Goal: Task Accomplishment & Management: Use online tool/utility

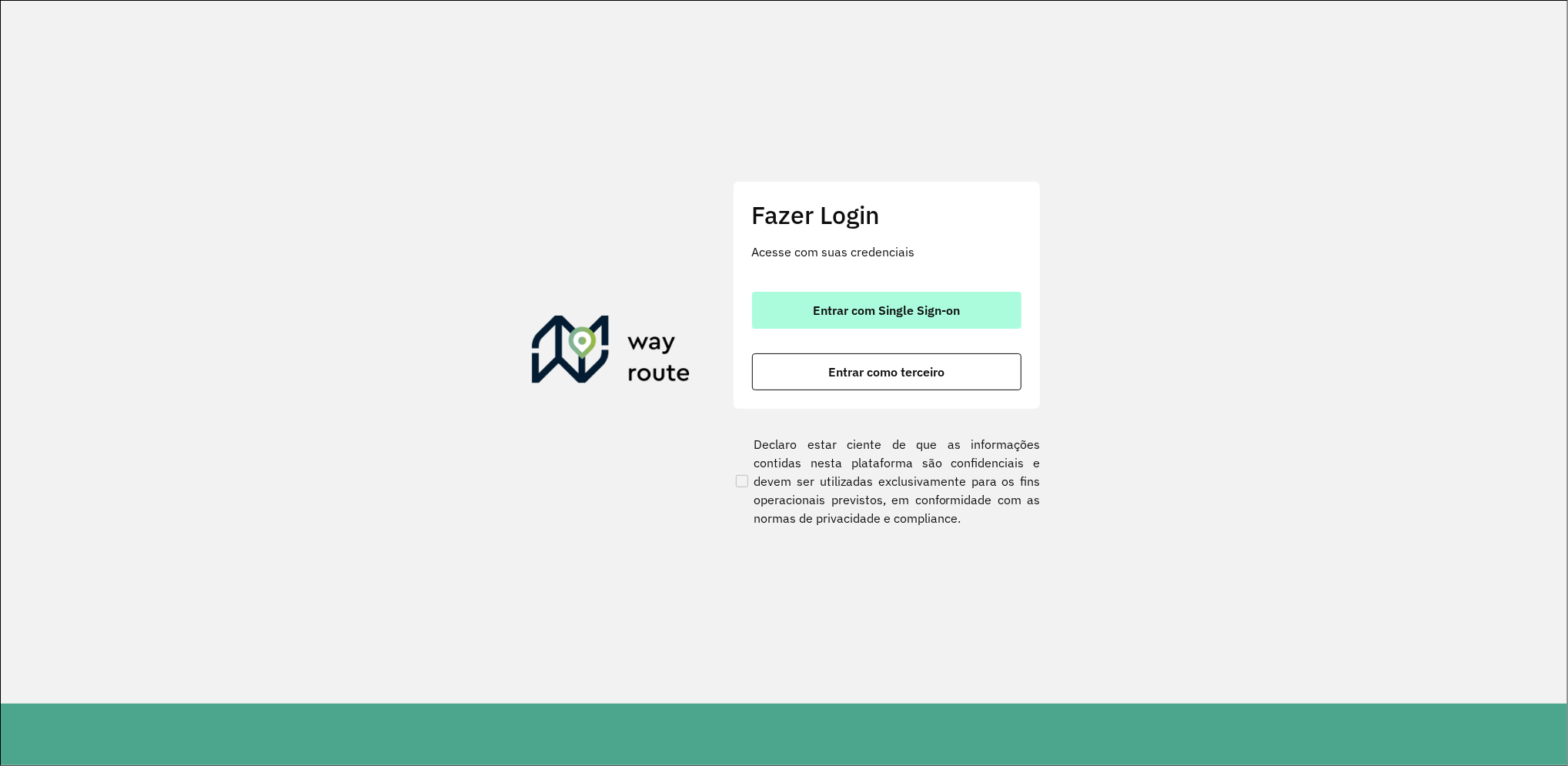
click at [925, 327] on button "Entrar com Single Sign-on" at bounding box center [887, 310] width 270 height 37
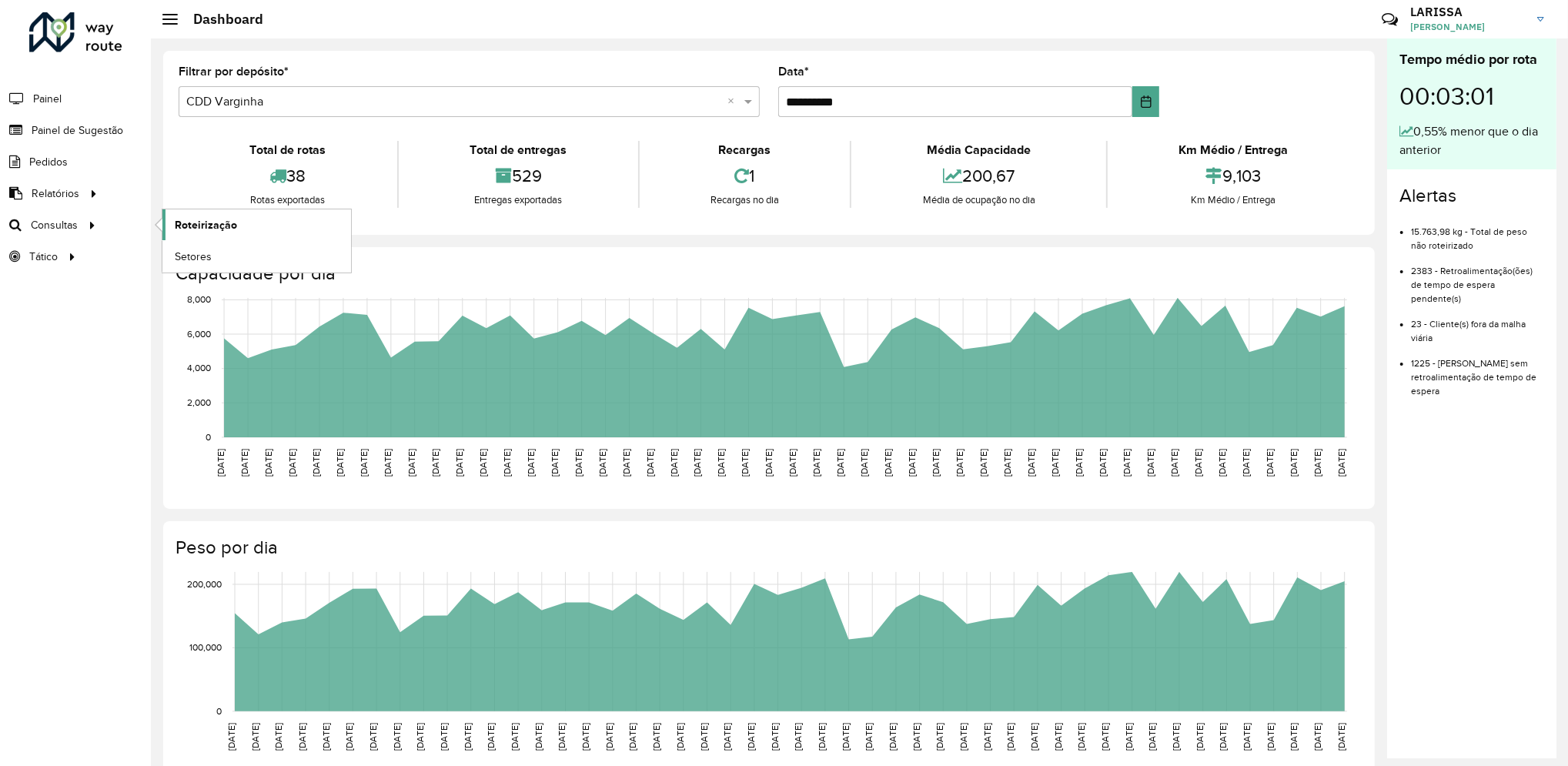
click at [182, 221] on span "Roteirização" at bounding box center [206, 224] width 63 height 16
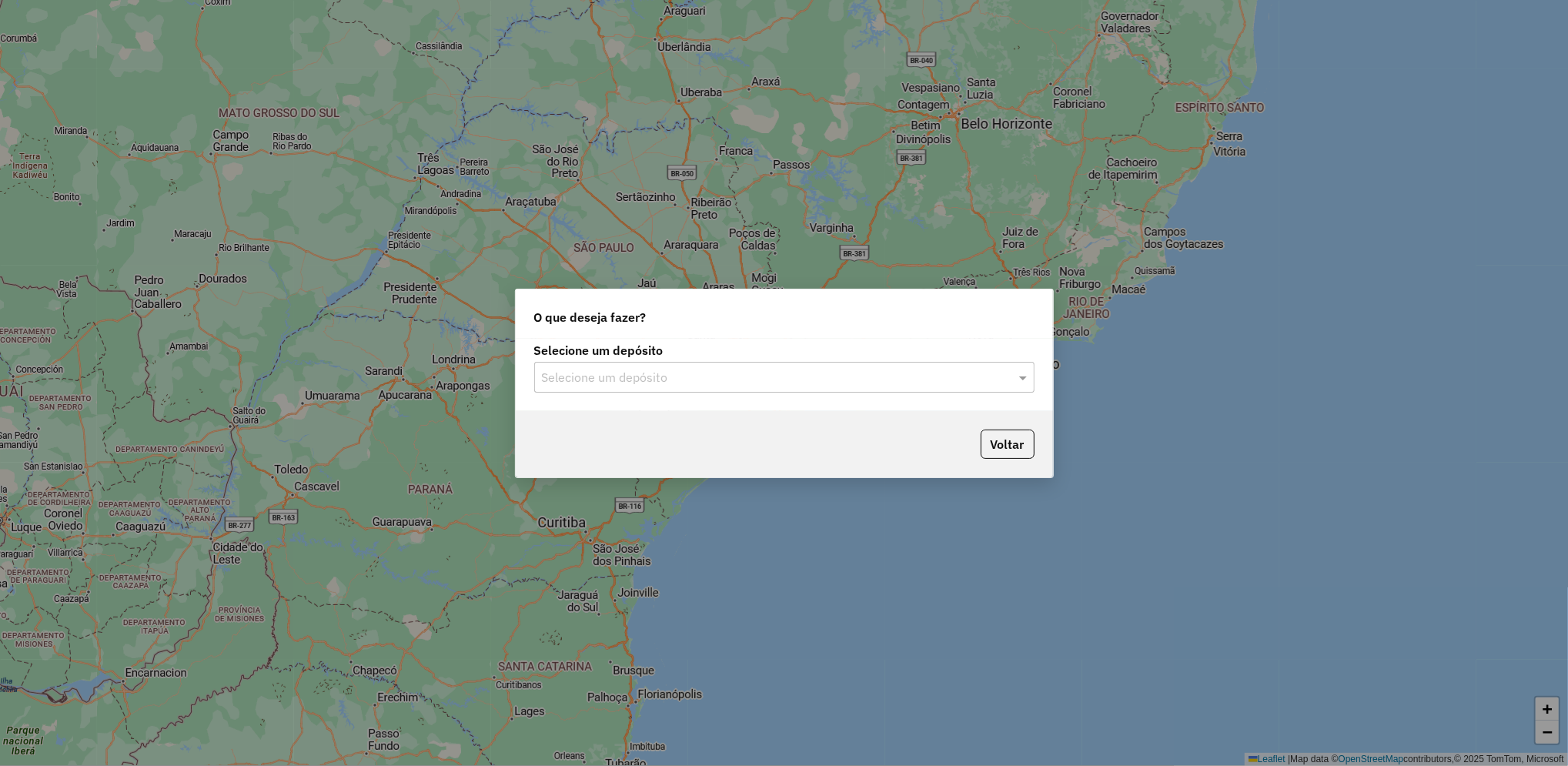
click at [665, 369] on input "text" at bounding box center [769, 377] width 454 height 18
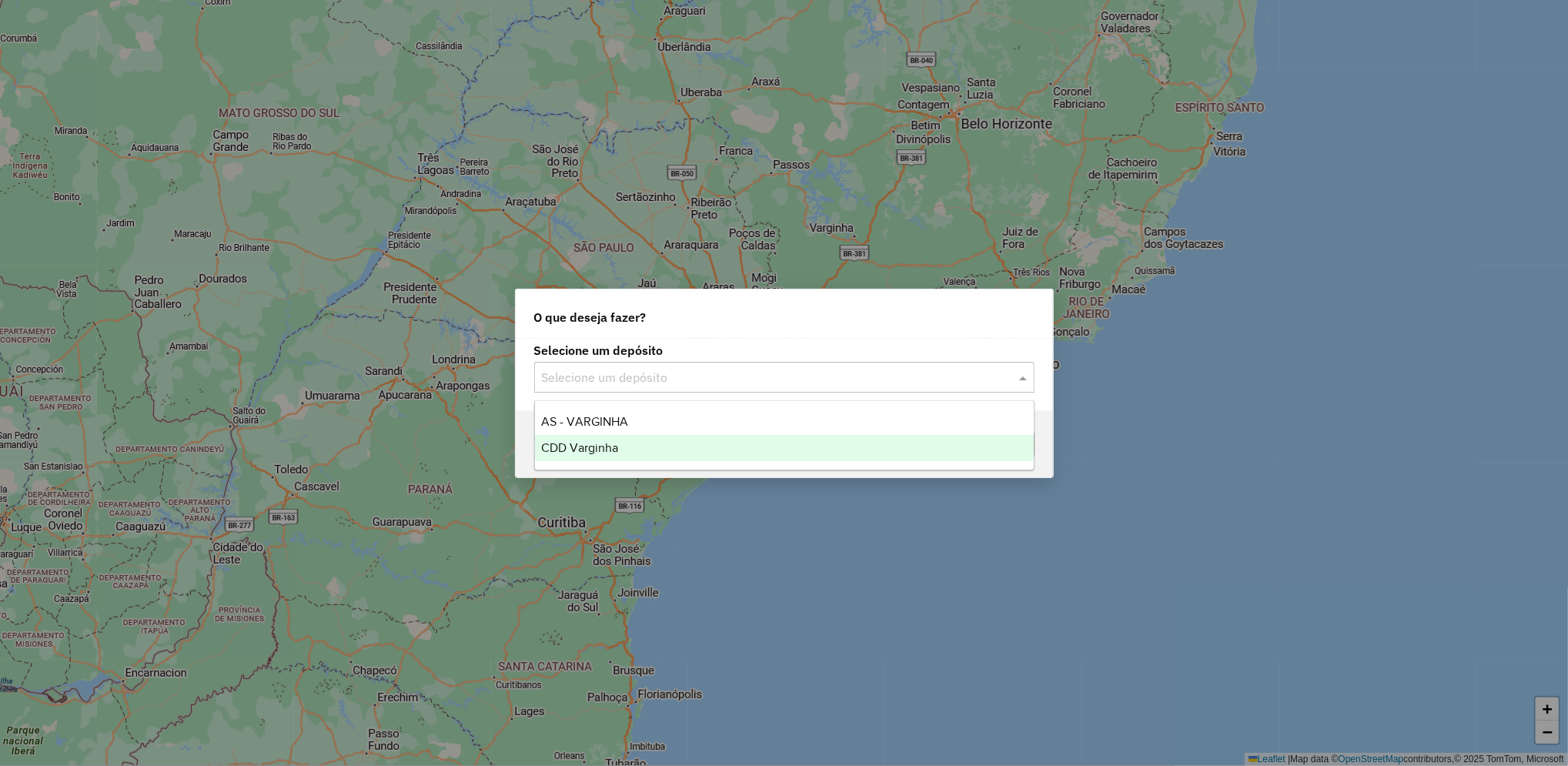
click at [656, 440] on div "CDD Varginha" at bounding box center [784, 447] width 499 height 26
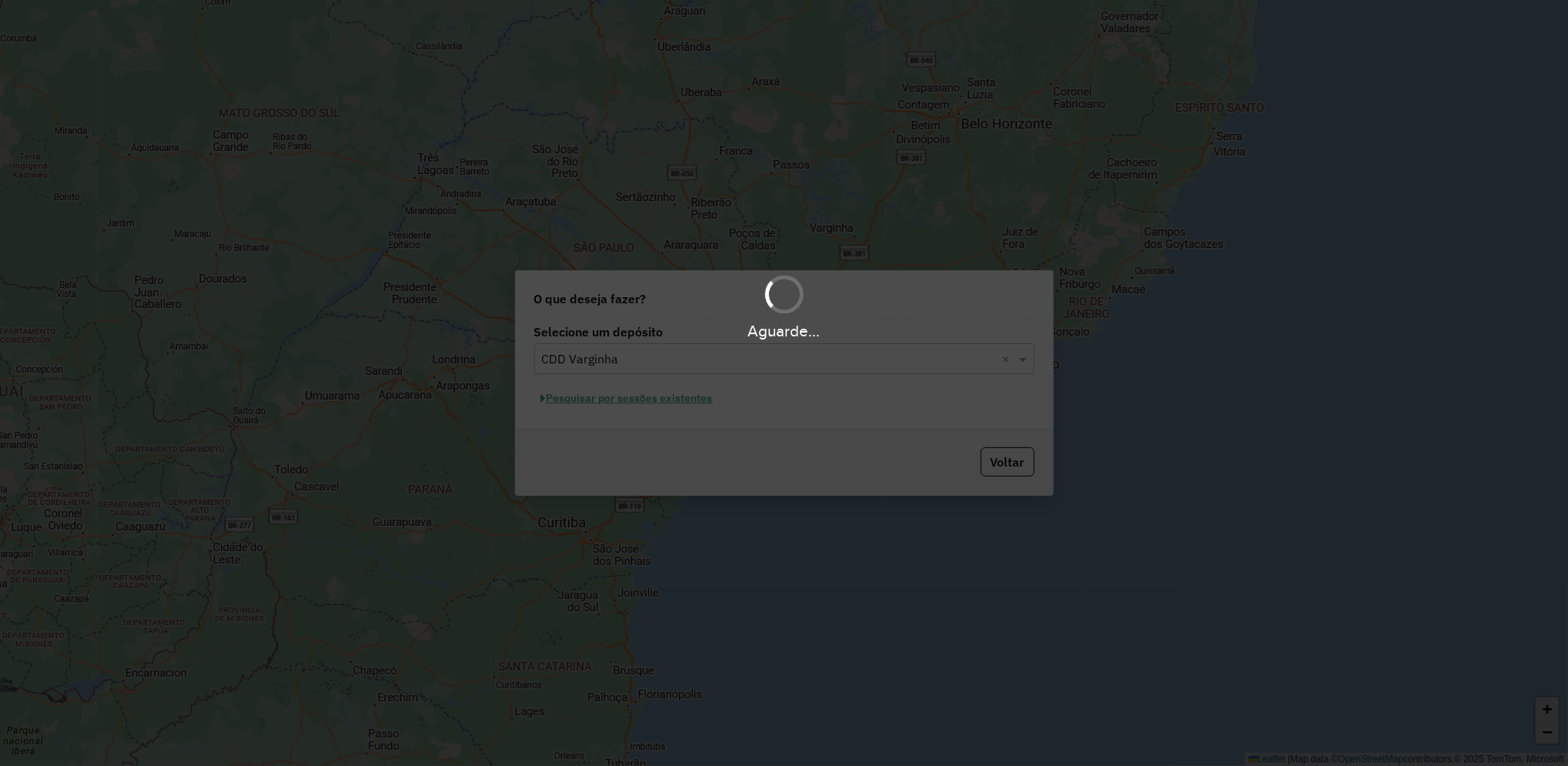
click at [703, 402] on div "Aguarde..." at bounding box center [784, 383] width 1568 height 766
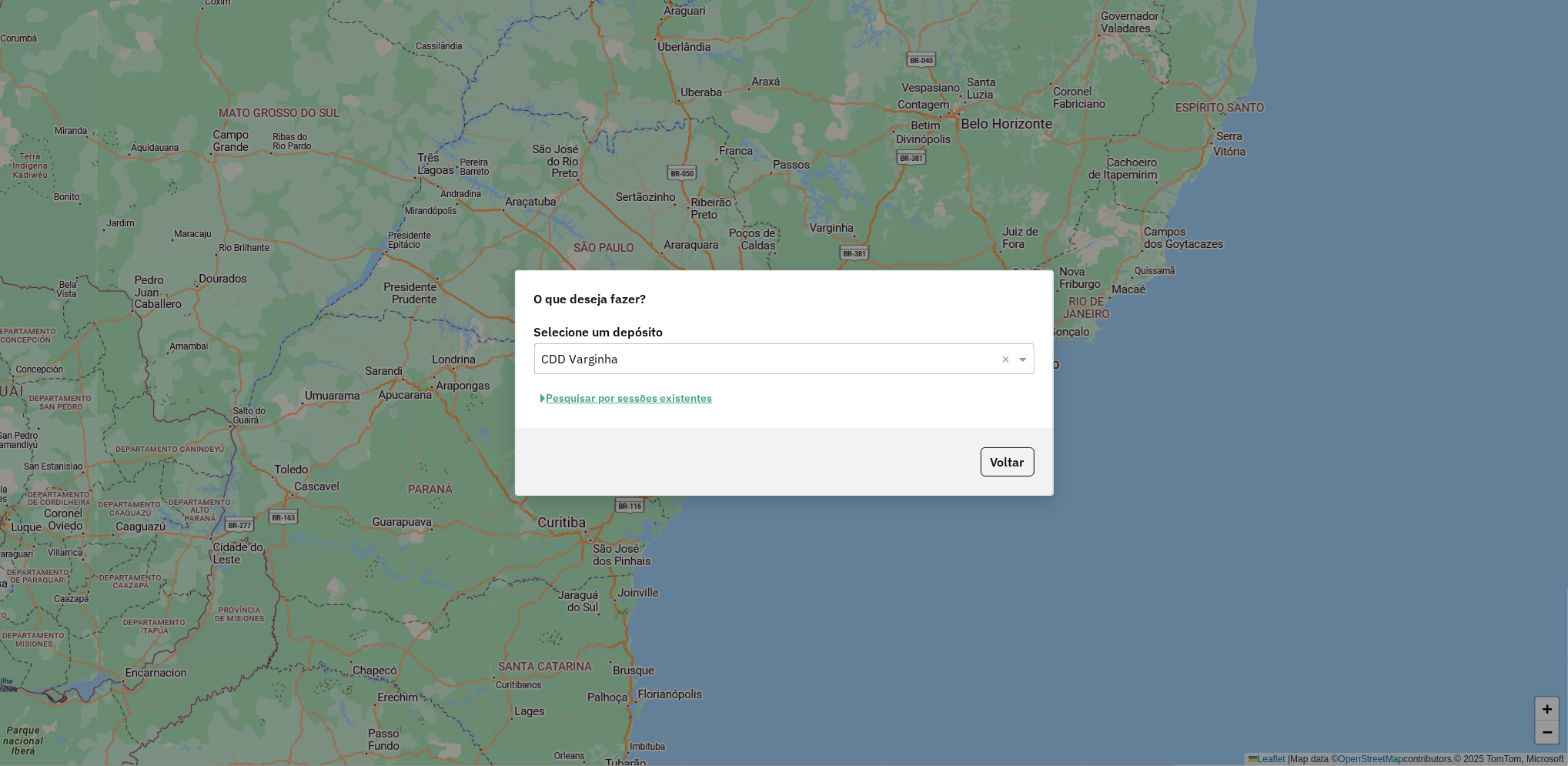
click at [684, 398] on button "Pesquisar por sessões existentes" at bounding box center [627, 397] width 186 height 24
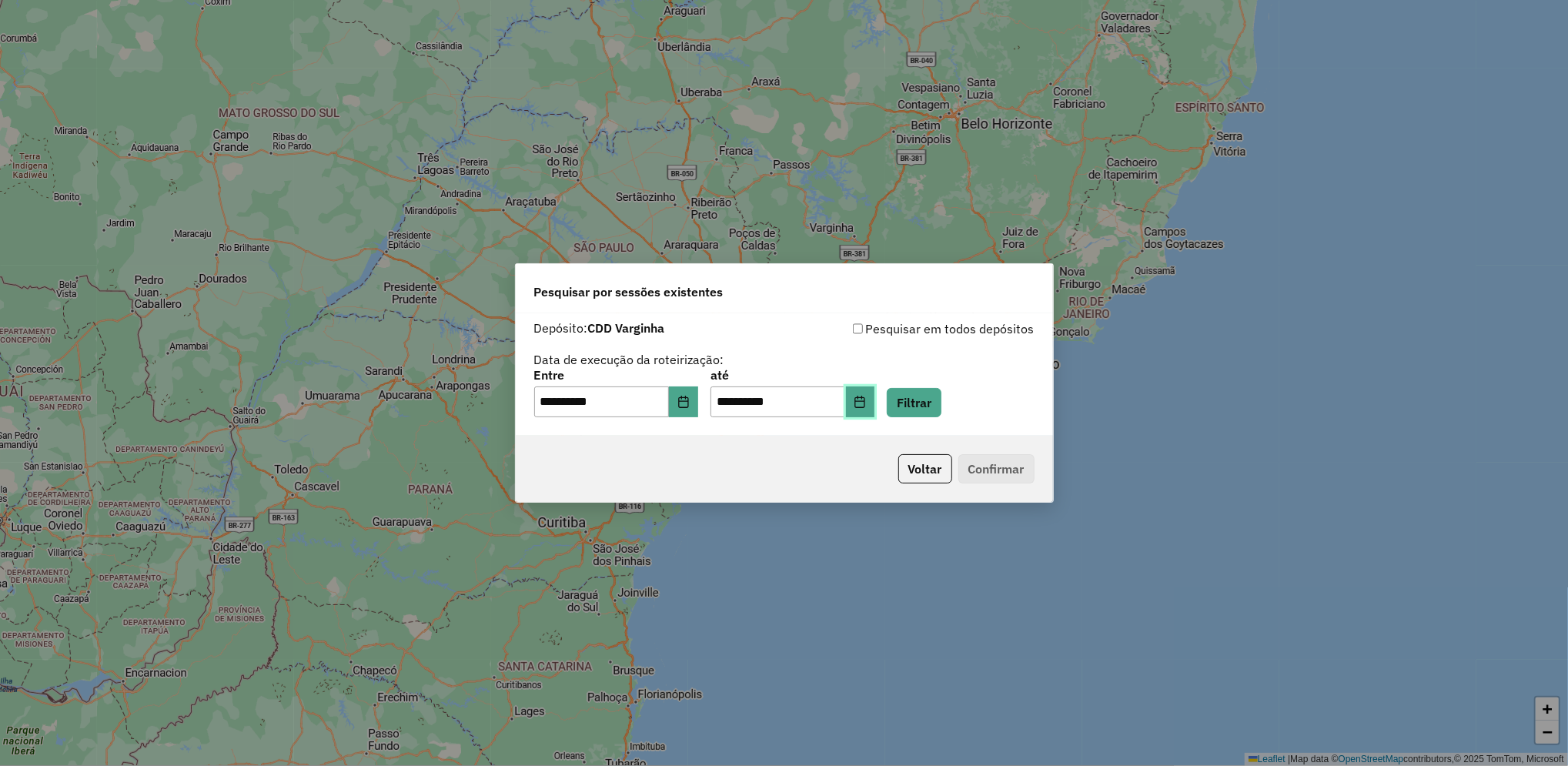
click at [875, 401] on button "Choose Date" at bounding box center [861, 401] width 29 height 31
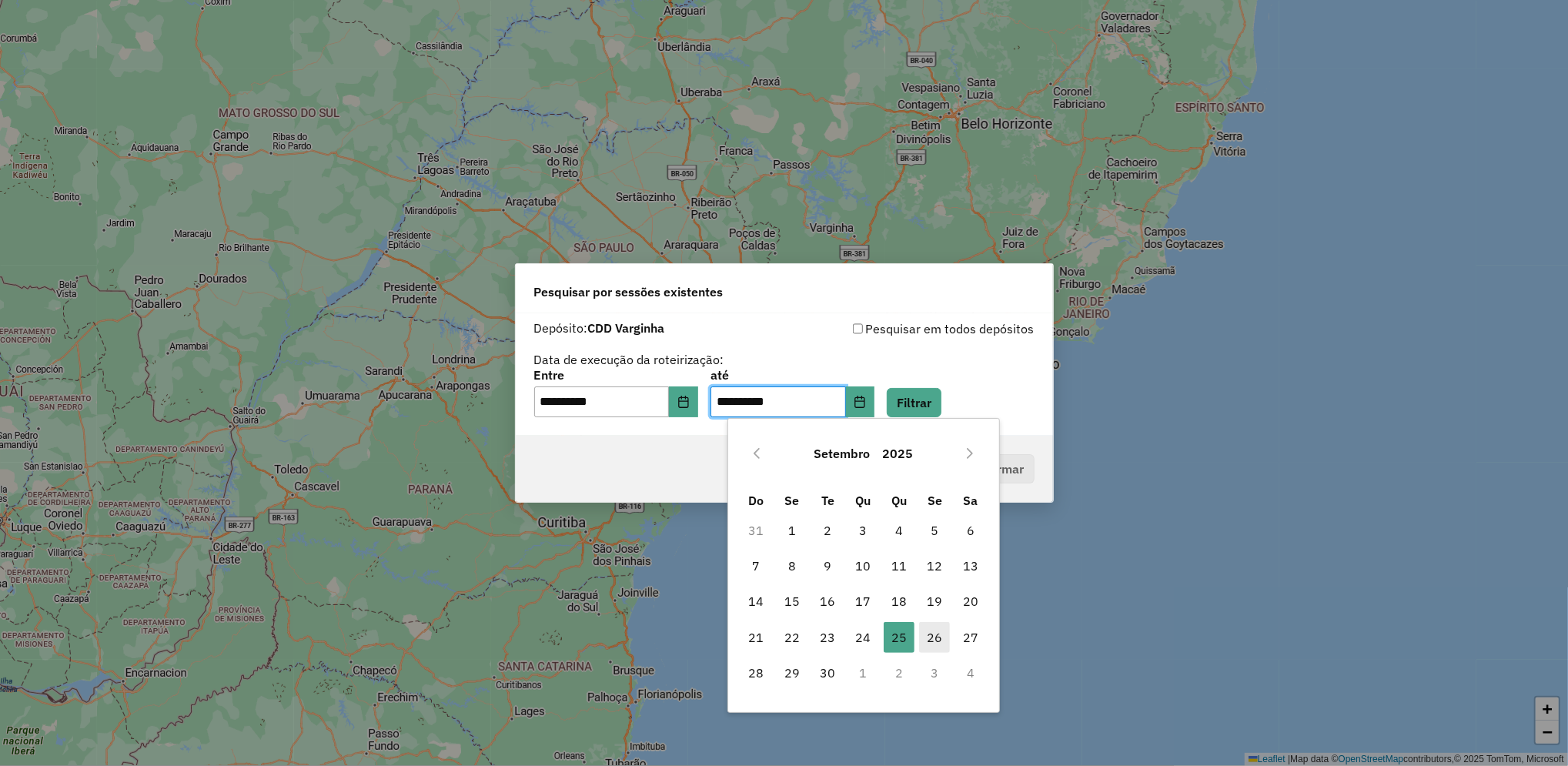
click at [928, 635] on span "26" at bounding box center [935, 637] width 31 height 31
type input "**********"
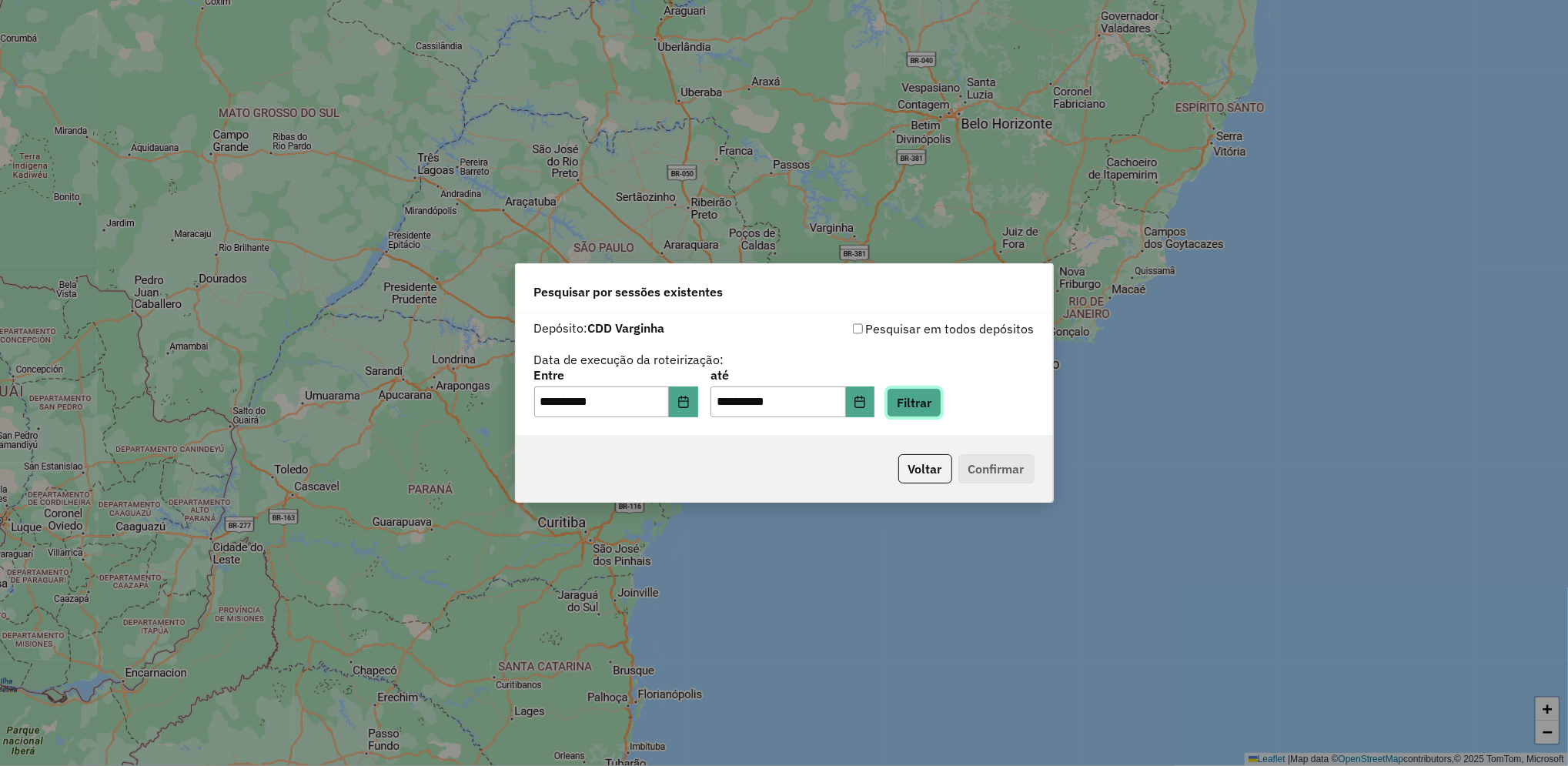
click at [934, 410] on button "Filtrar" at bounding box center [913, 402] width 55 height 29
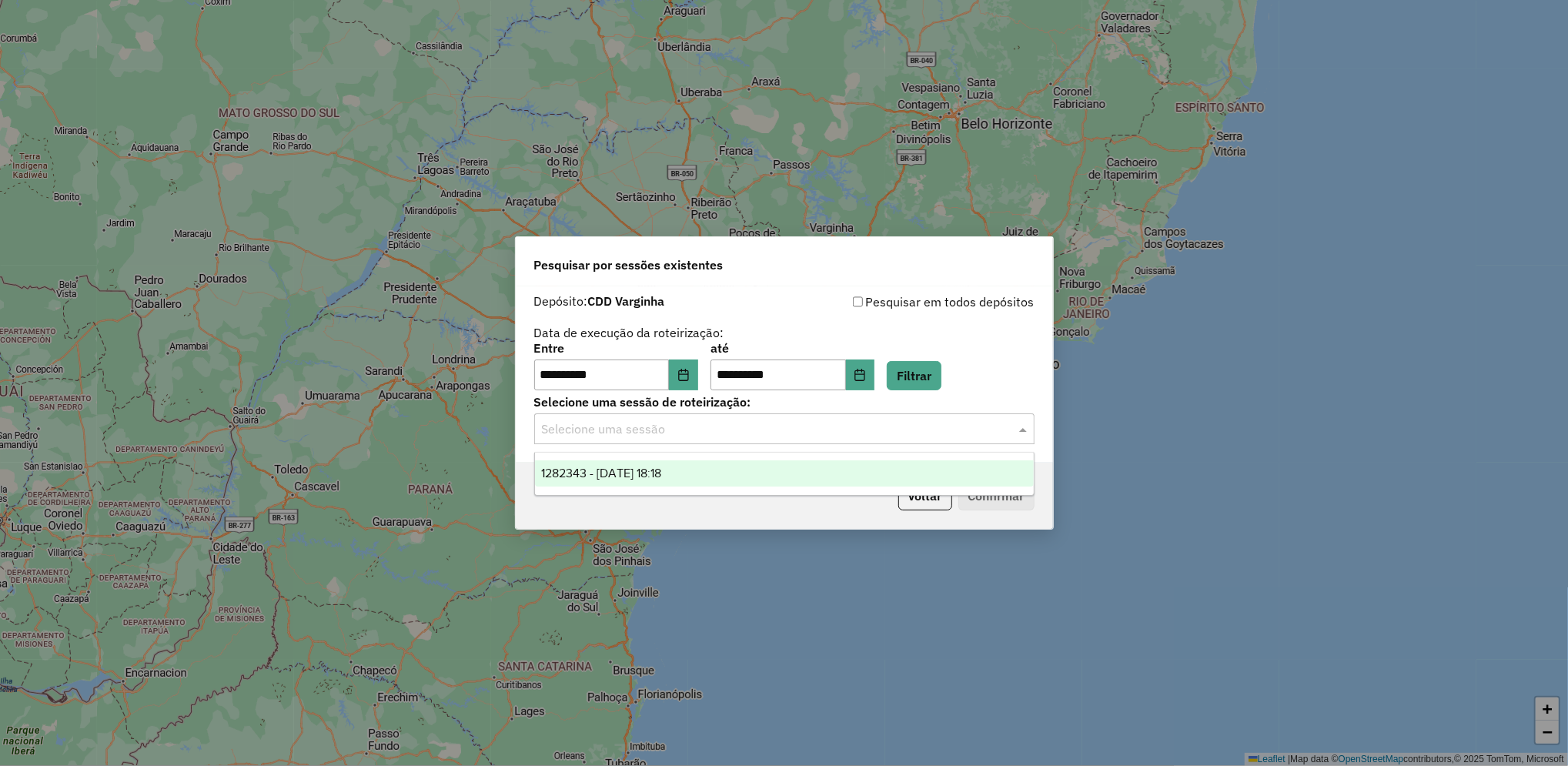
click at [750, 429] on input "text" at bounding box center [769, 429] width 454 height 18
click at [730, 472] on div "1282343 - 25/09/2025 18:18" at bounding box center [784, 472] width 499 height 26
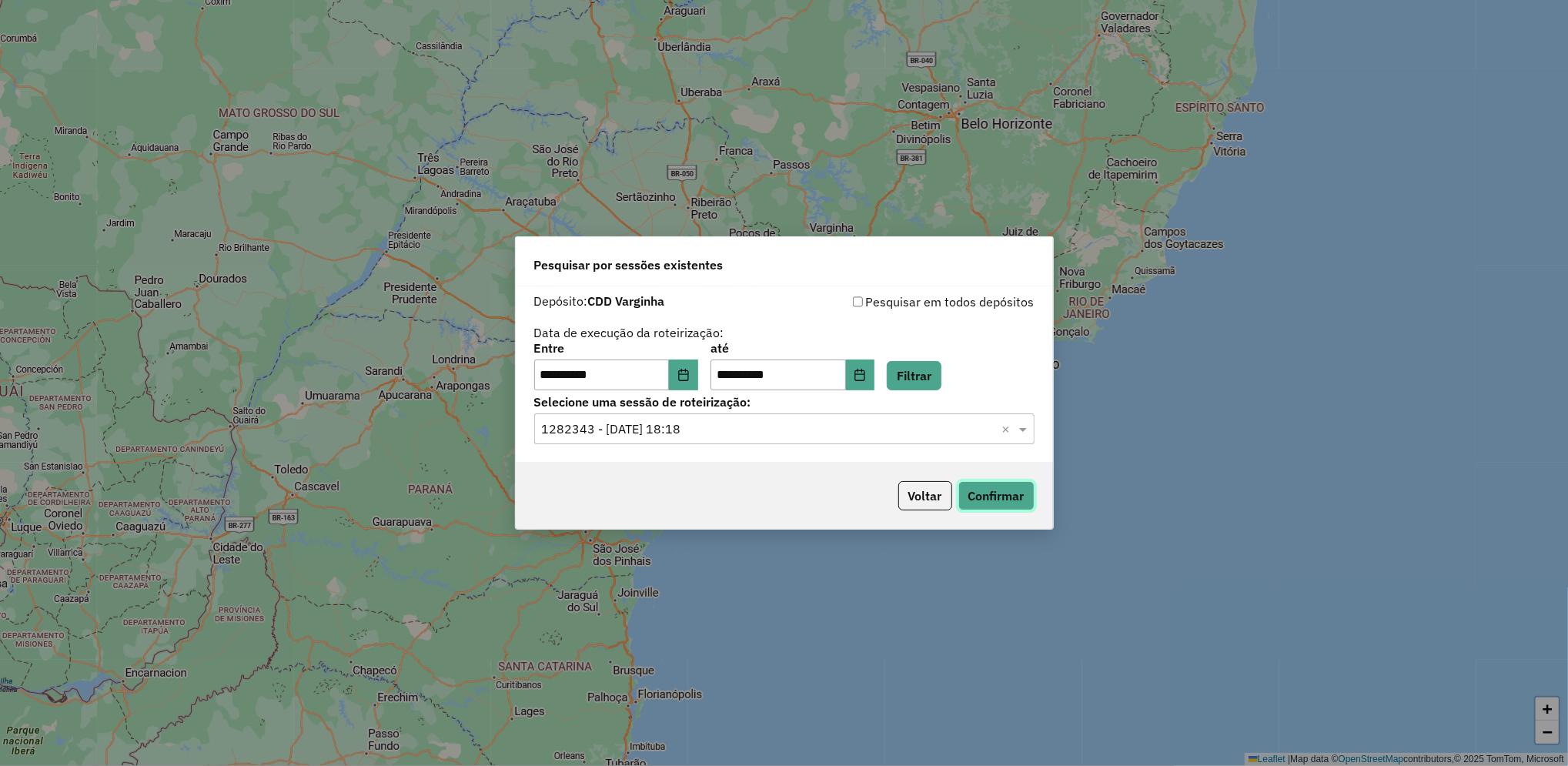
click at [990, 492] on button "Confirmar" at bounding box center [996, 496] width 76 height 29
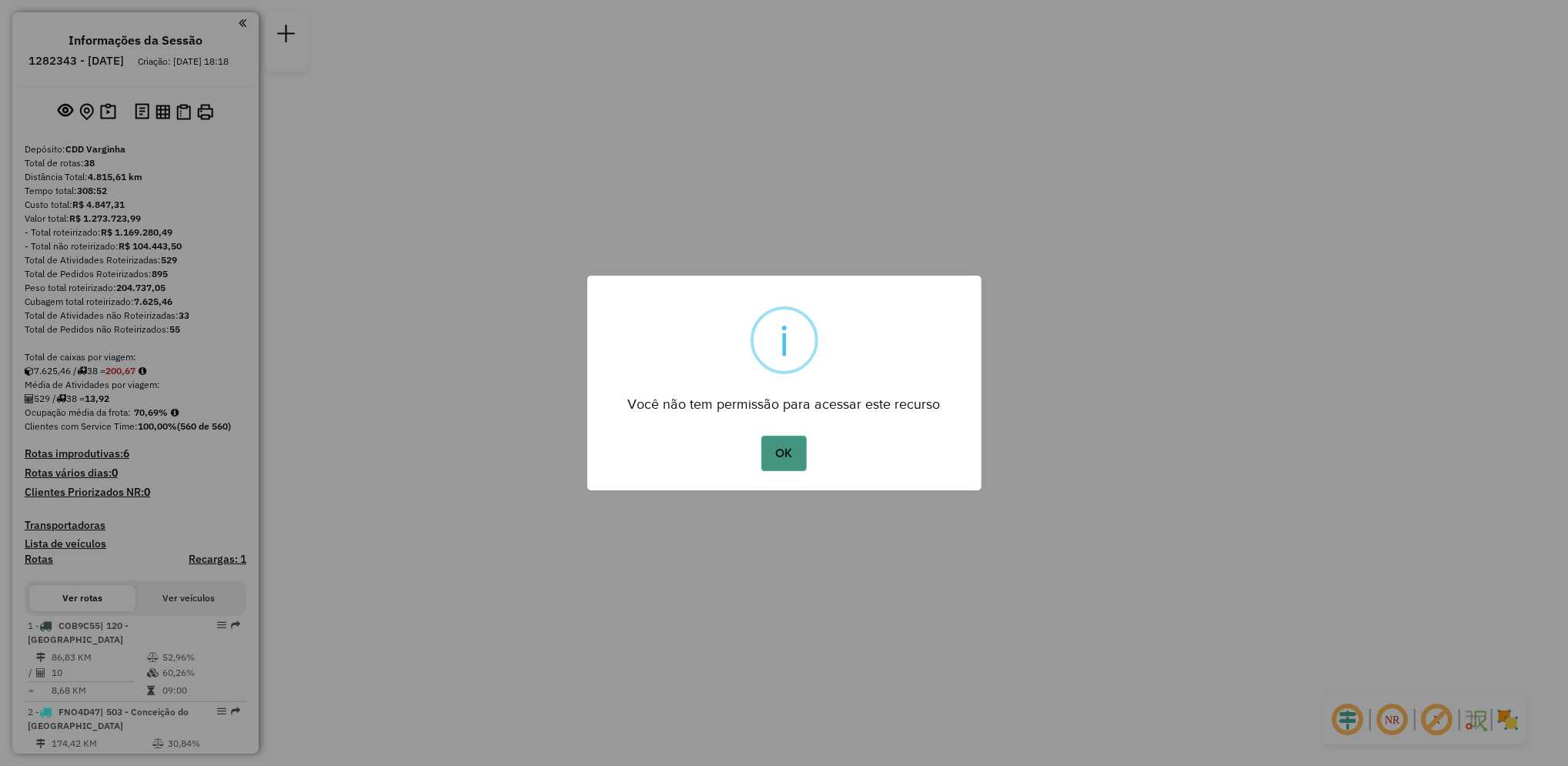
click at [789, 447] on button "OK" at bounding box center [784, 453] width 45 height 36
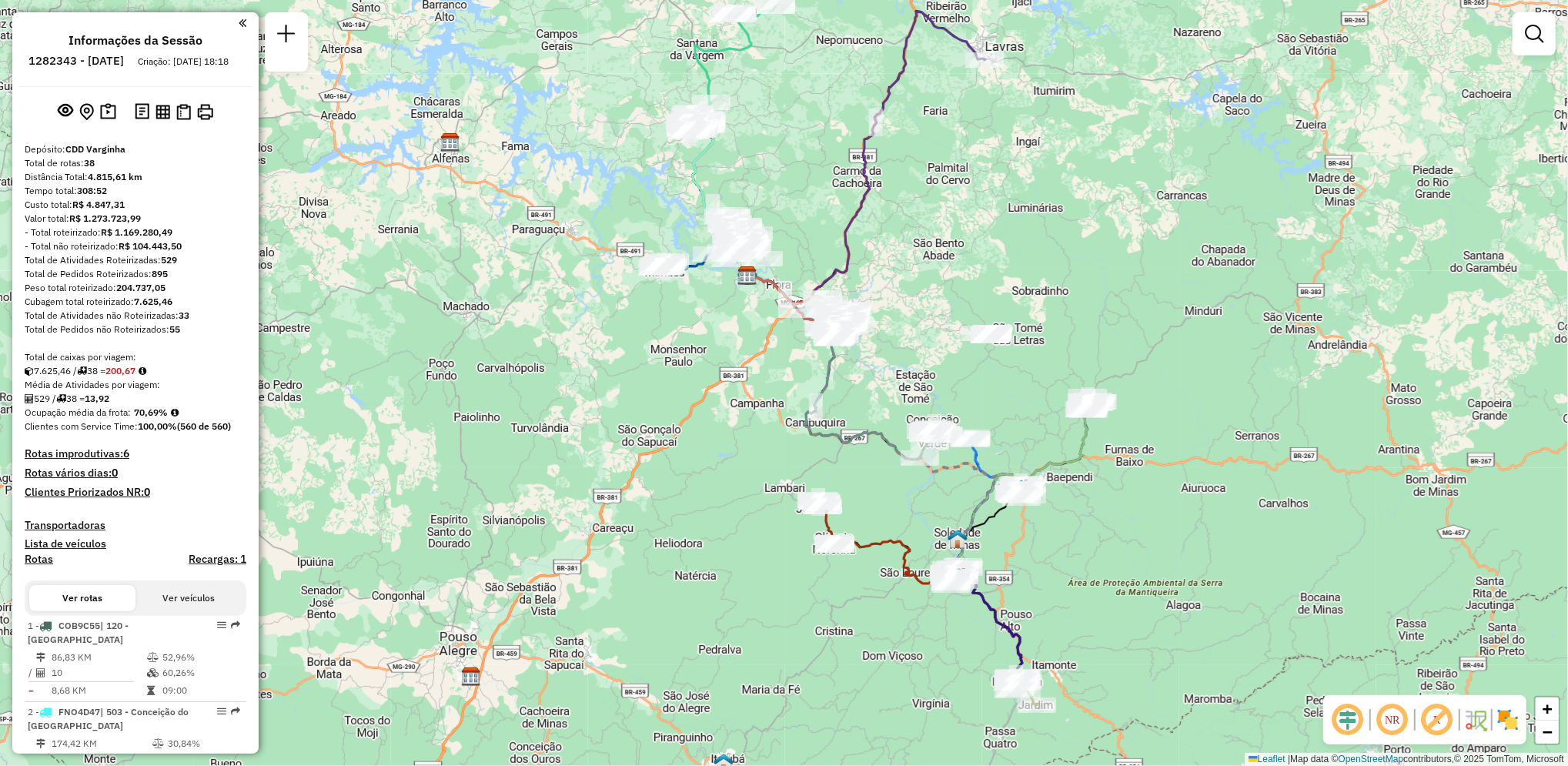
drag, startPoint x: 808, startPoint y: 634, endPoint x: 771, endPoint y: 527, distance: 113.2
click at [771, 527] on div "Janela de atendimento Grade de atendimento Capacidade Transportadoras Veículos …" at bounding box center [784, 383] width 1568 height 766
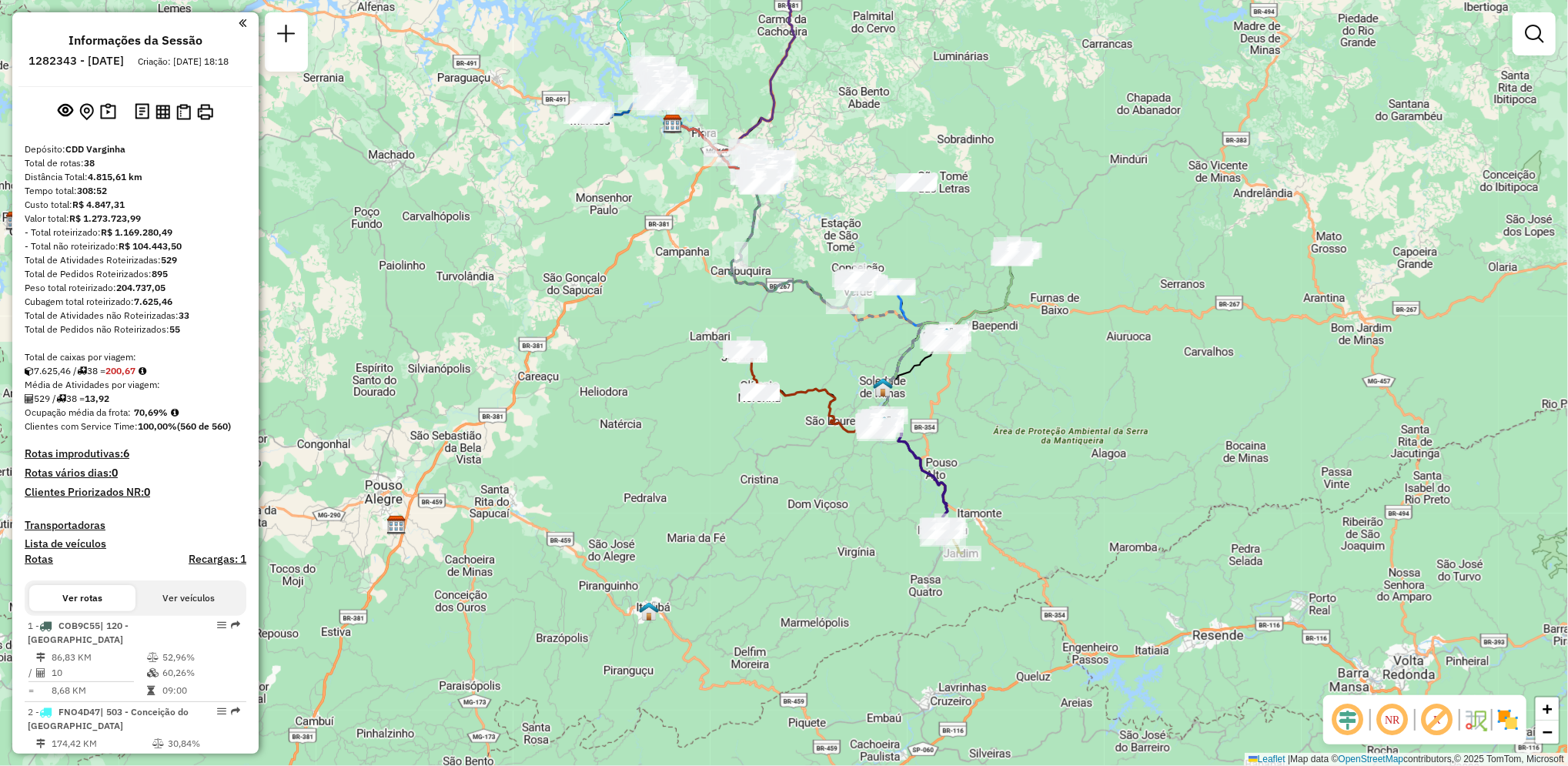
drag, startPoint x: 771, startPoint y: 527, endPoint x: 697, endPoint y: 375, distance: 169.1
click at [697, 375] on div "Janela de atendimento Grade de atendimento Capacidade Transportadoras Veículos …" at bounding box center [784, 383] width 1568 height 766
click at [1558, 706] on link "+" at bounding box center [1547, 708] width 23 height 23
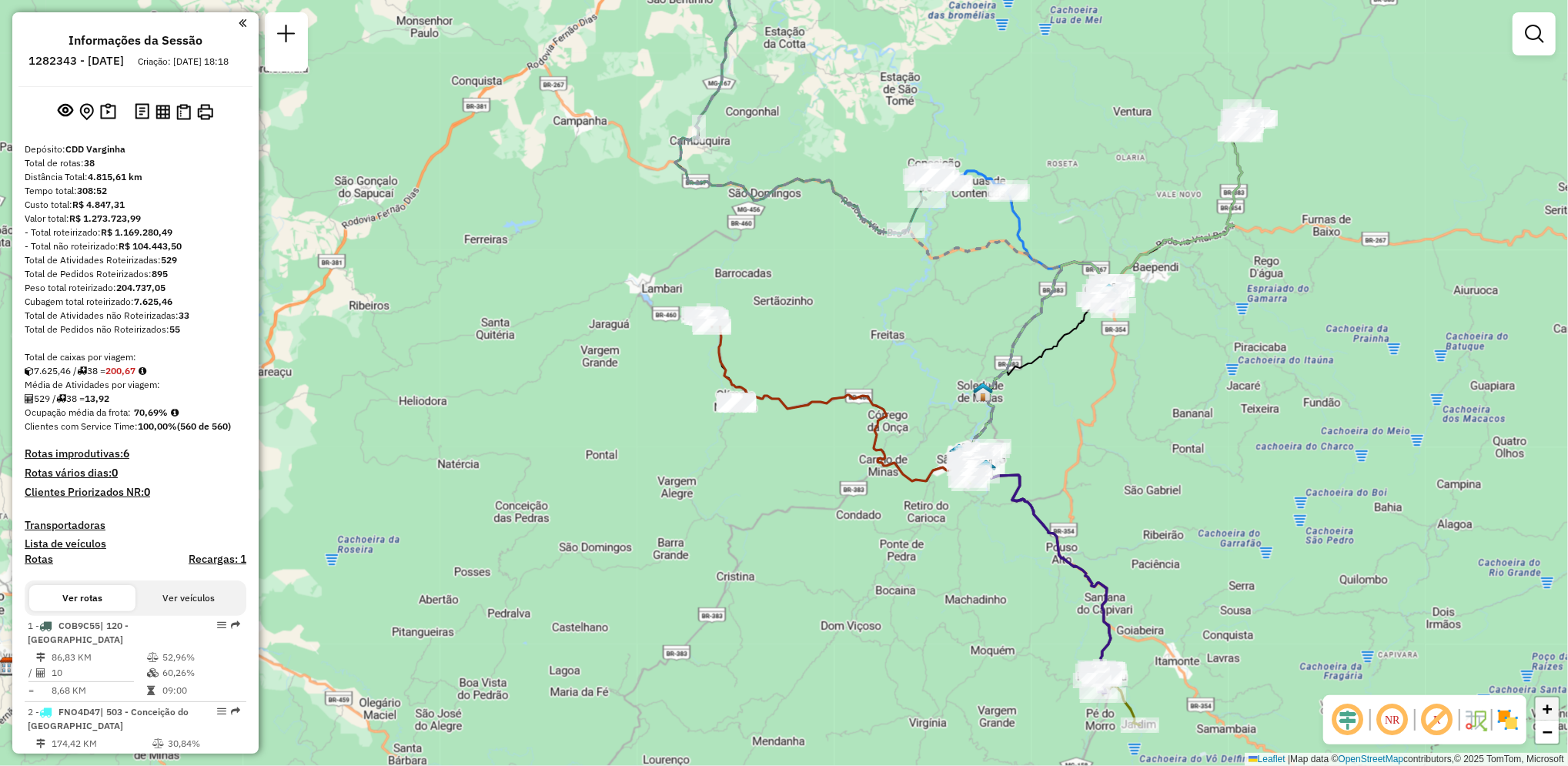
click at [1558, 706] on link "+" at bounding box center [1547, 708] width 23 height 23
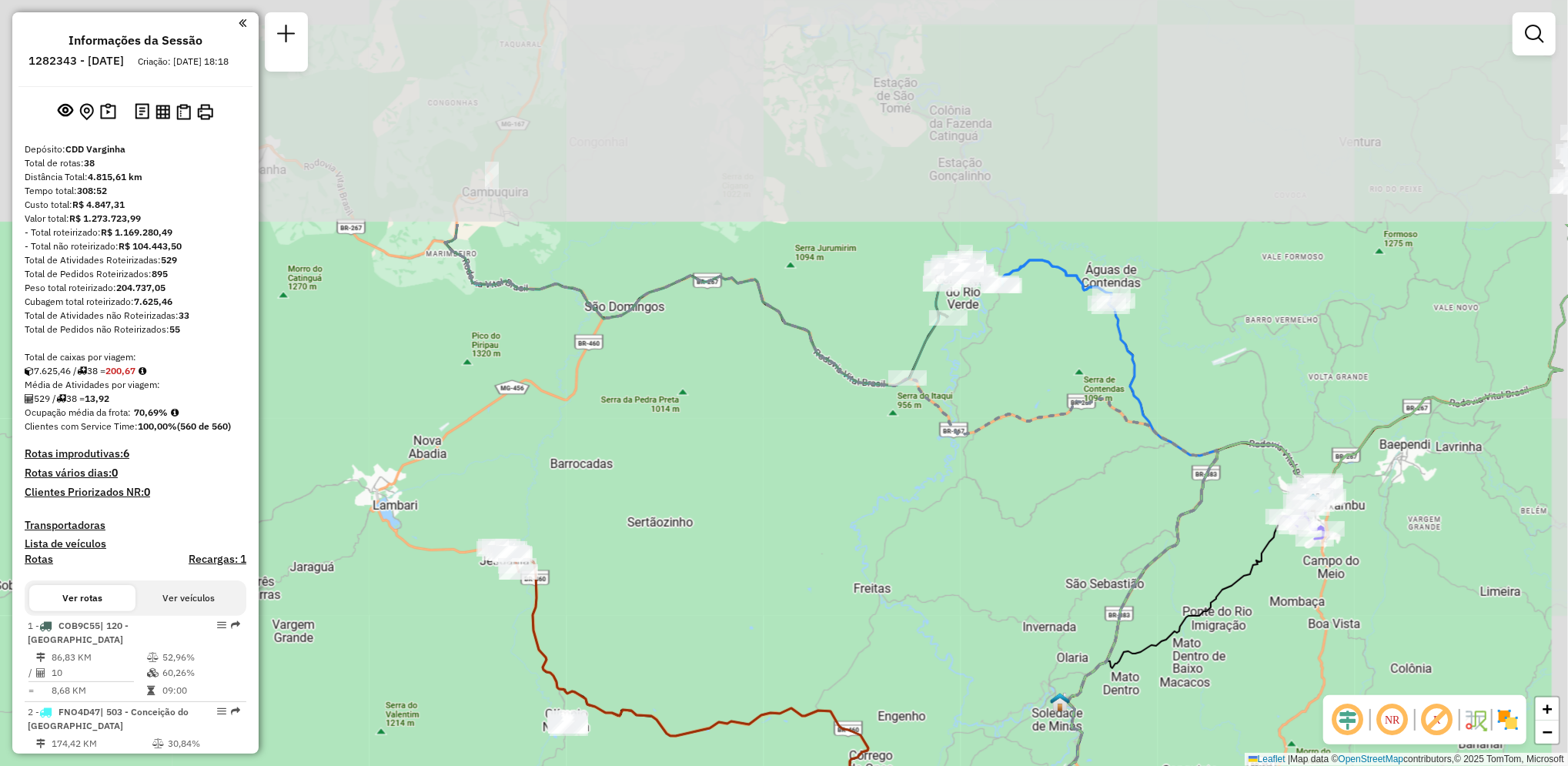
drag, startPoint x: 1260, startPoint y: 298, endPoint x: 1139, endPoint y: 600, distance: 325.3
click at [1139, 600] on div "Janela de atendimento Grade de atendimento Capacidade Transportadoras Veículos …" at bounding box center [784, 383] width 1568 height 766
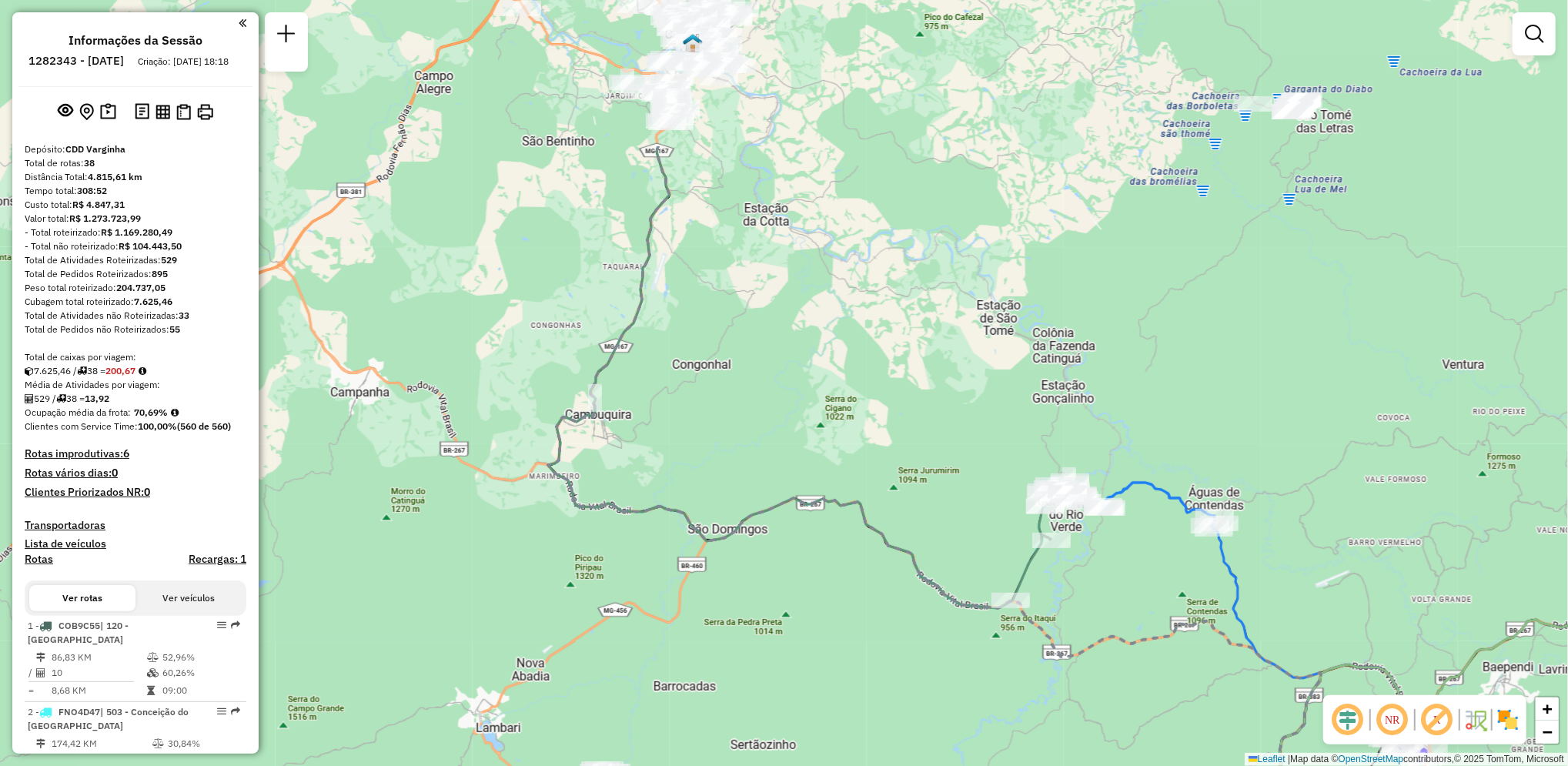
drag, startPoint x: 978, startPoint y: 341, endPoint x: 1081, endPoint y: 563, distance: 244.7
click at [1081, 563] on div "Janela de atendimento Grade de atendimento Capacidade Transportadoras Veículos …" at bounding box center [784, 383] width 1568 height 766
click at [1552, 739] on span "−" at bounding box center [1547, 731] width 10 height 19
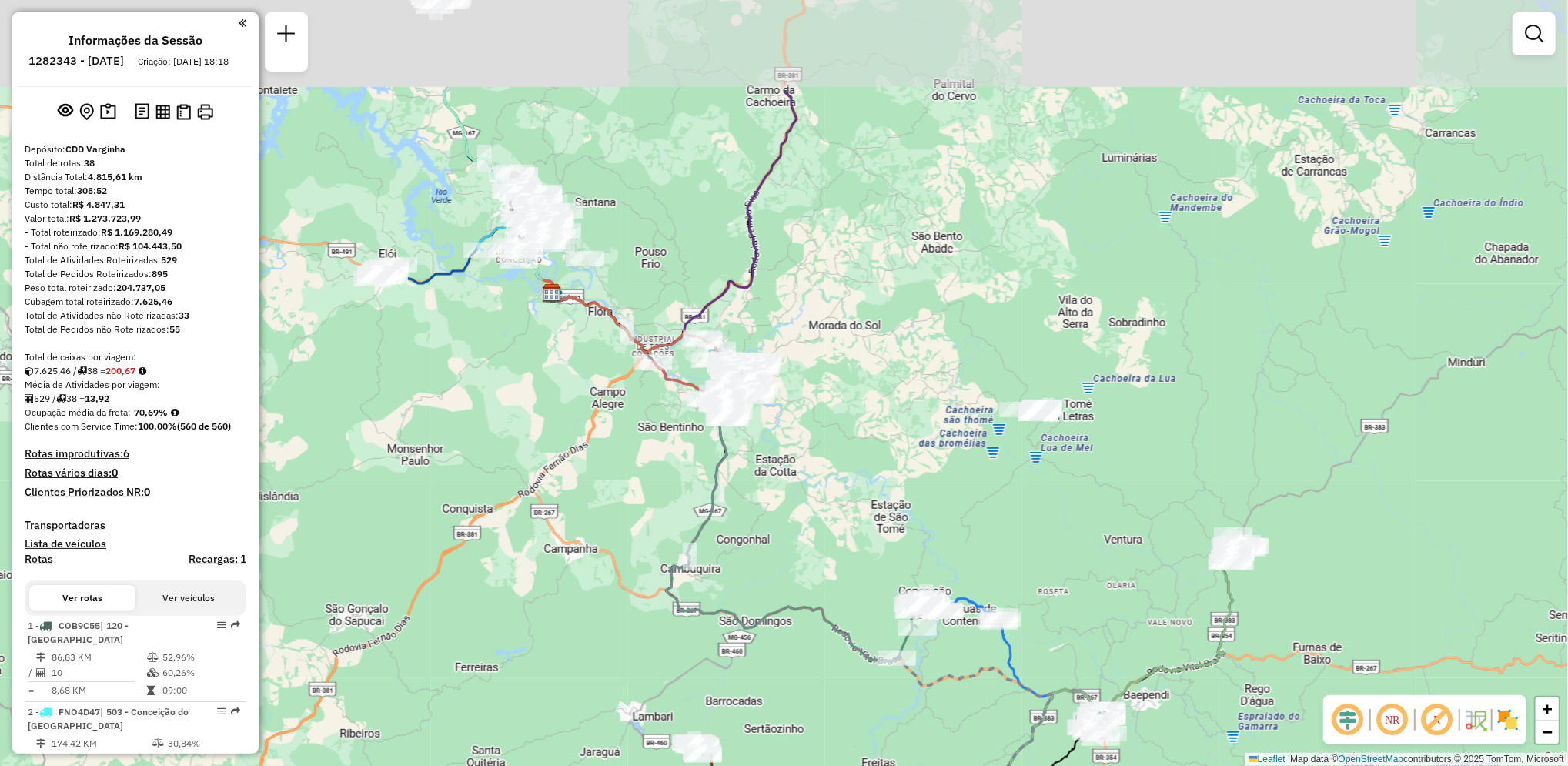
drag, startPoint x: 1145, startPoint y: 273, endPoint x: 1145, endPoint y: 440, distance: 167.0
click at [1145, 440] on div "Janela de atendimento Grade de atendimento Capacidade Transportadoras Veículos …" at bounding box center [784, 383] width 1568 height 766
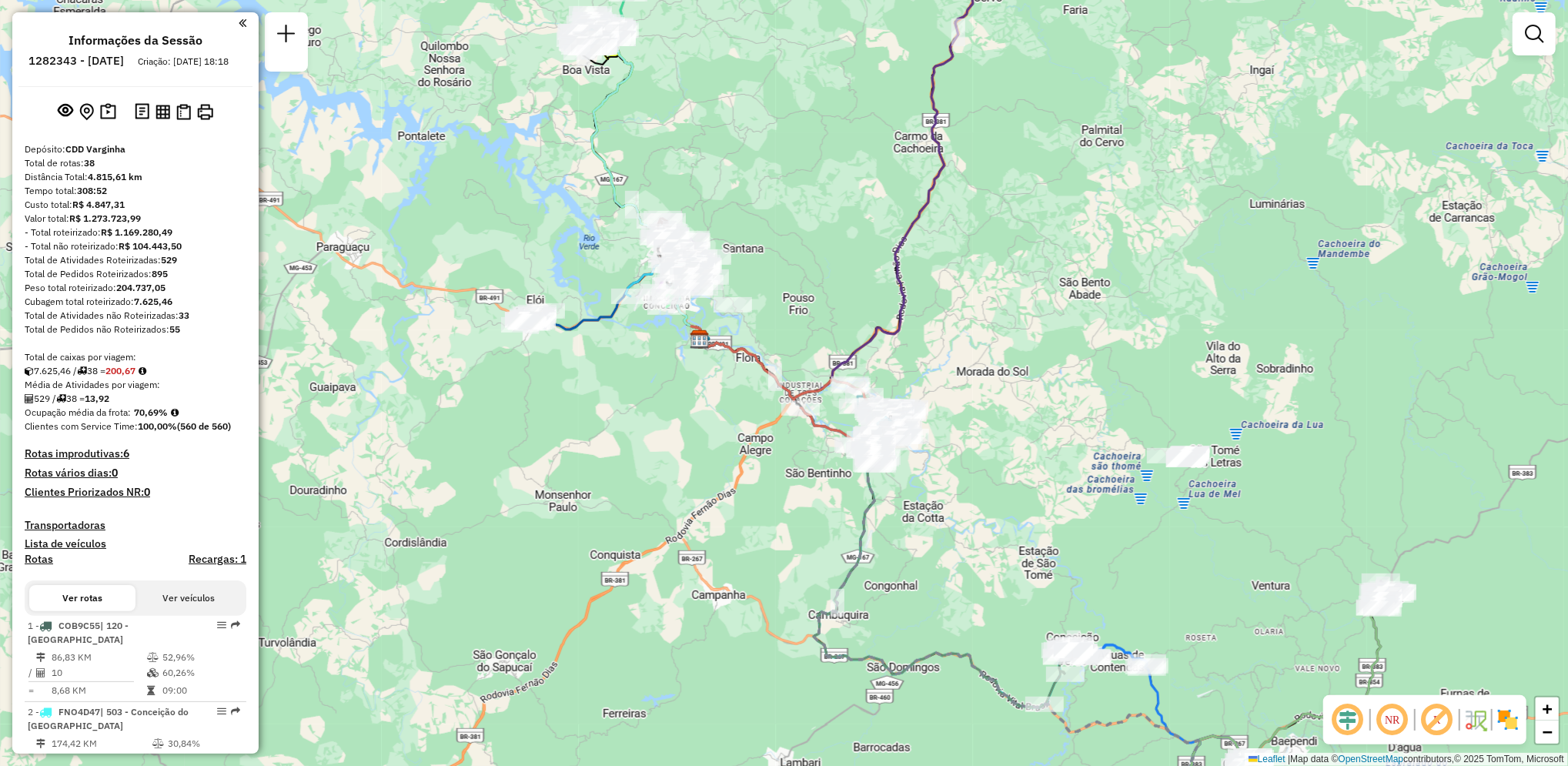
drag, startPoint x: 685, startPoint y: 138, endPoint x: 831, endPoint y: 183, distance: 152.8
click at [831, 183] on div "Janela de atendimento Grade de atendimento Capacidade Transportadoras Veículos …" at bounding box center [784, 383] width 1568 height 766
